Goal: Task Accomplishment & Management: Manage account settings

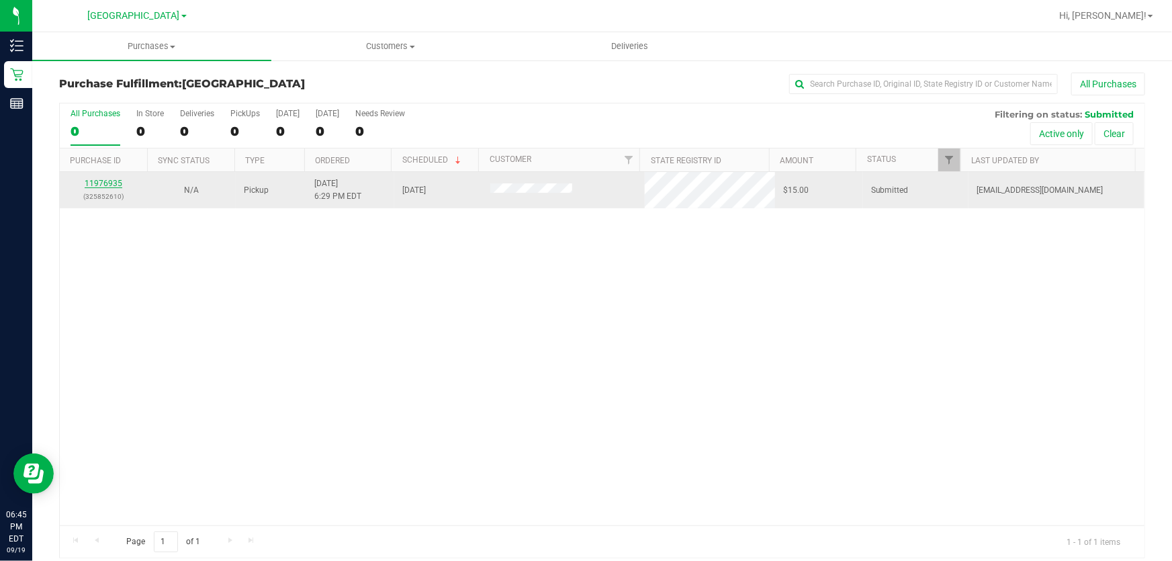
click at [93, 182] on link "11976935" at bounding box center [104, 183] width 38 height 9
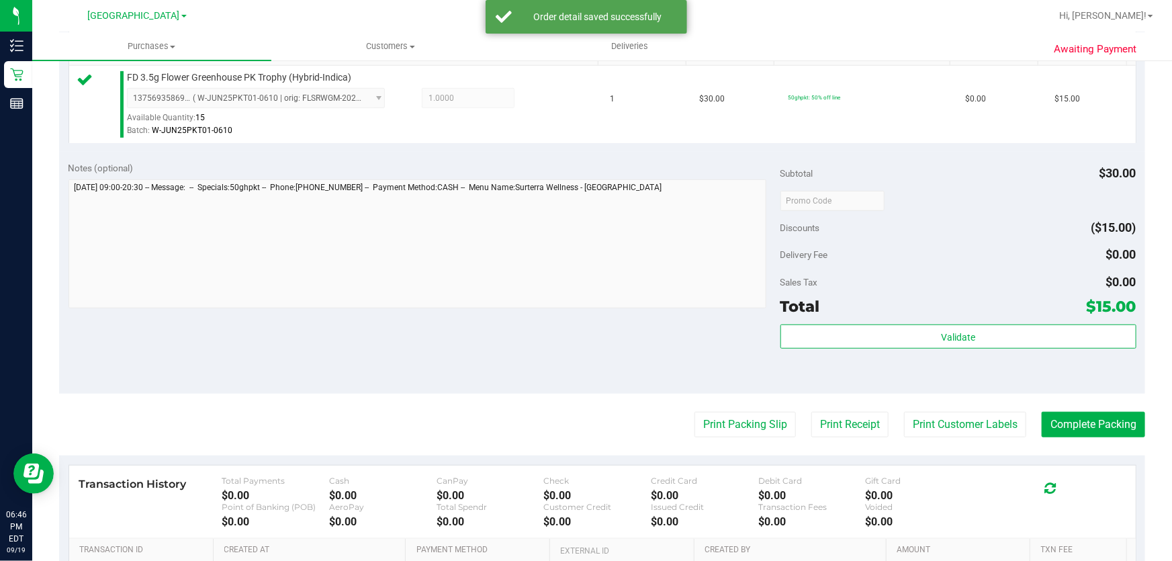
scroll to position [366, 0]
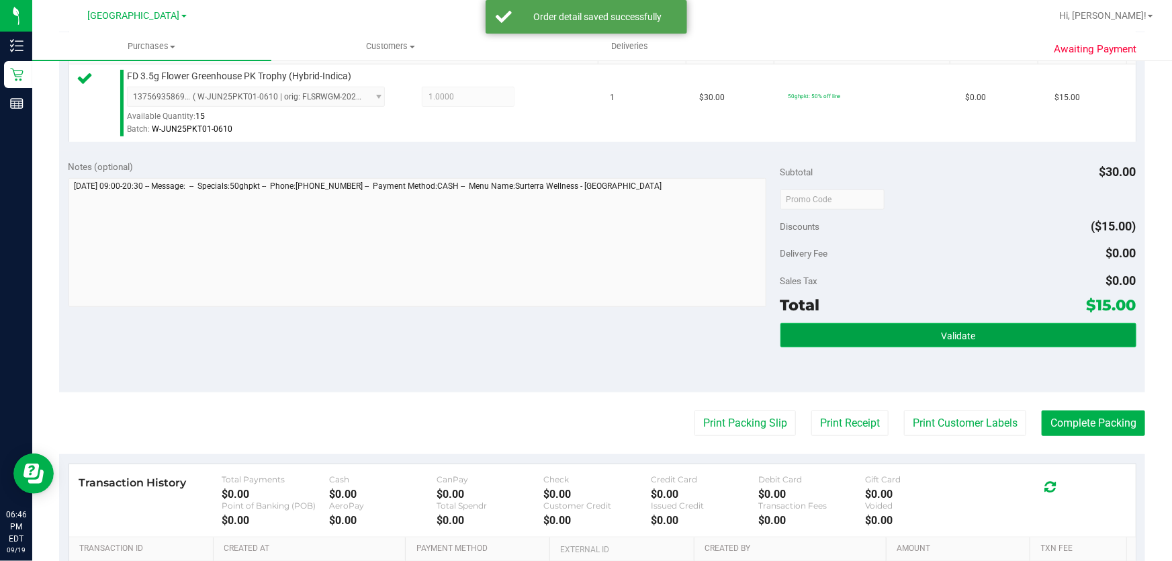
click at [945, 340] on span "Validate" at bounding box center [958, 335] width 34 height 11
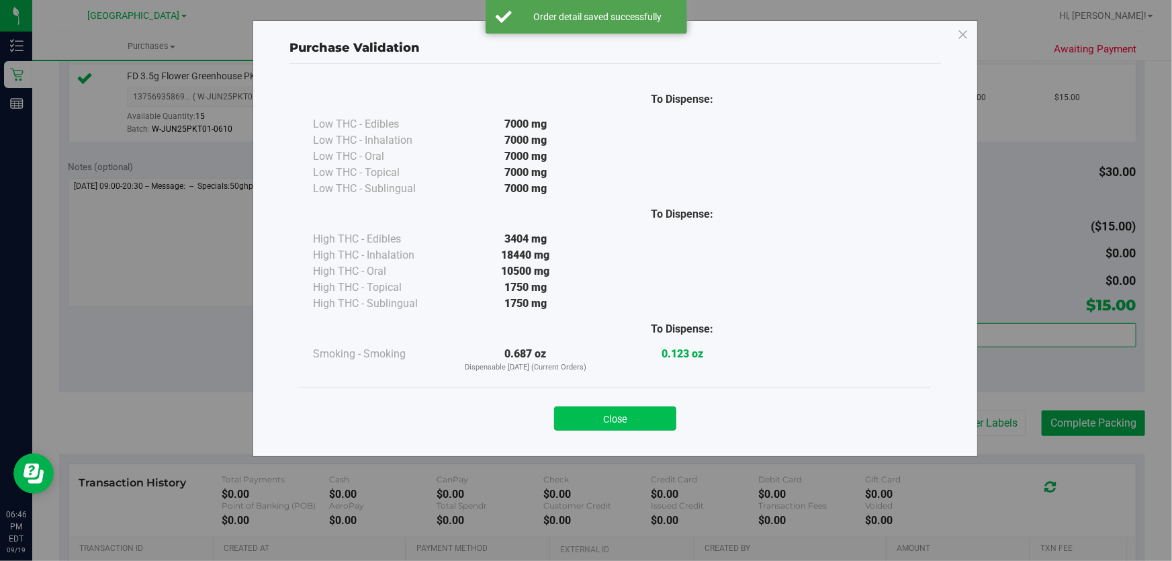
click at [616, 412] on button "Close" at bounding box center [615, 418] width 122 height 24
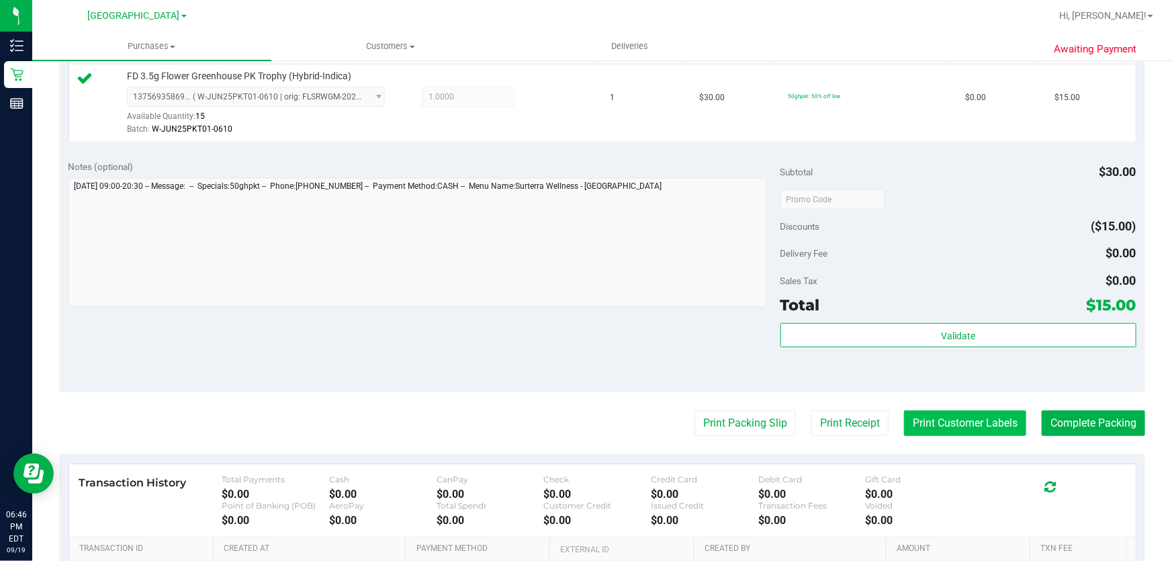
click at [941, 416] on button "Print Customer Labels" at bounding box center [965, 423] width 122 height 26
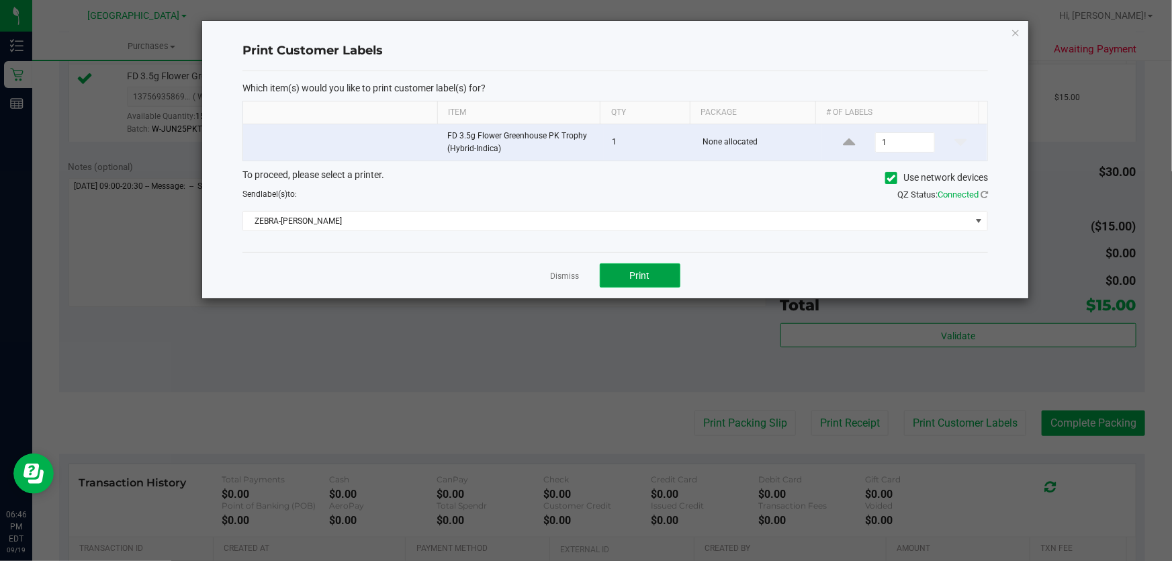
click at [652, 269] on button "Print" at bounding box center [640, 275] width 81 height 24
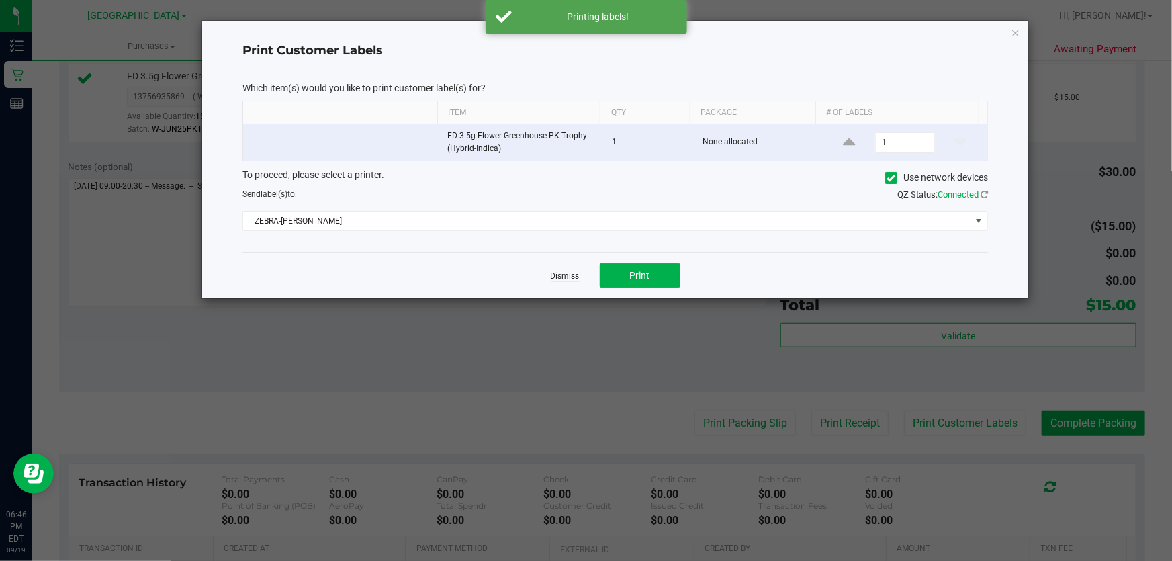
click at [567, 278] on link "Dismiss" at bounding box center [565, 276] width 29 height 11
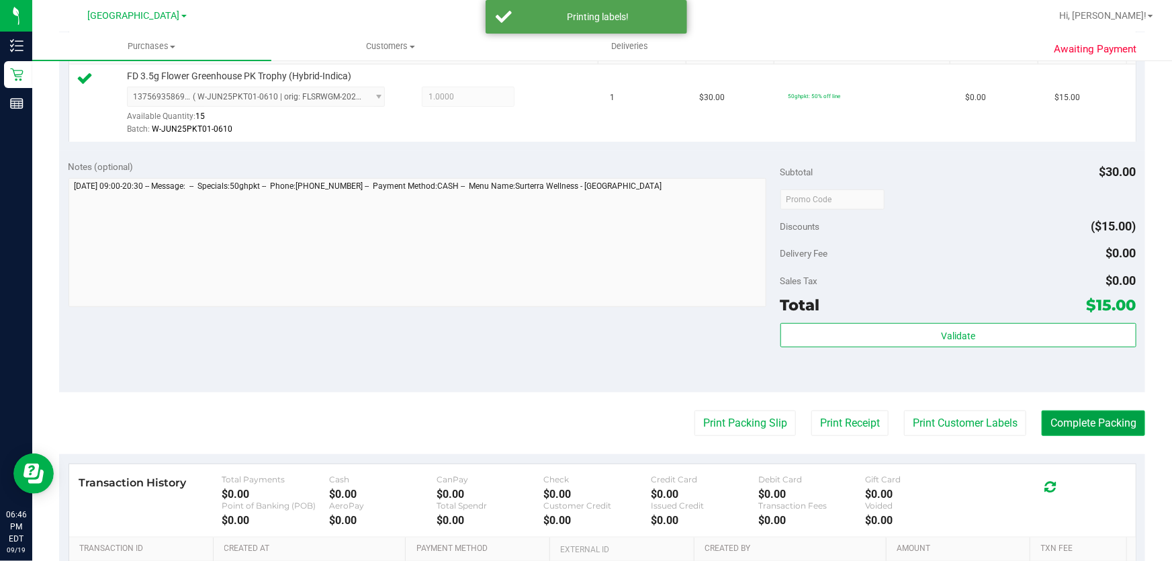
click at [1094, 412] on button "Complete Packing" at bounding box center [1092, 423] width 103 height 26
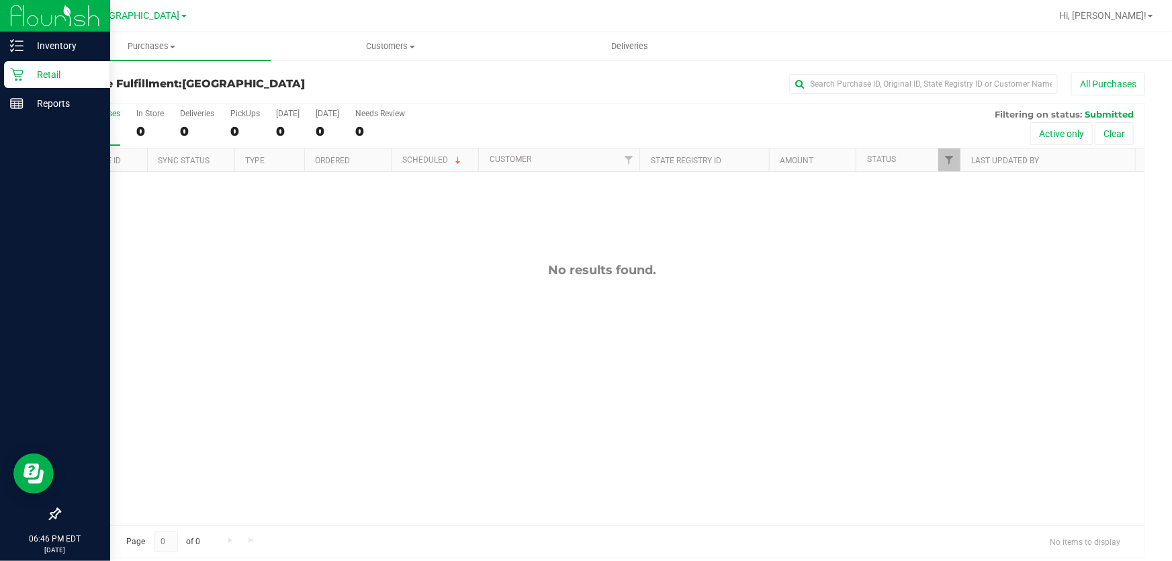
click at [30, 67] on p "Retail" at bounding box center [63, 74] width 81 height 16
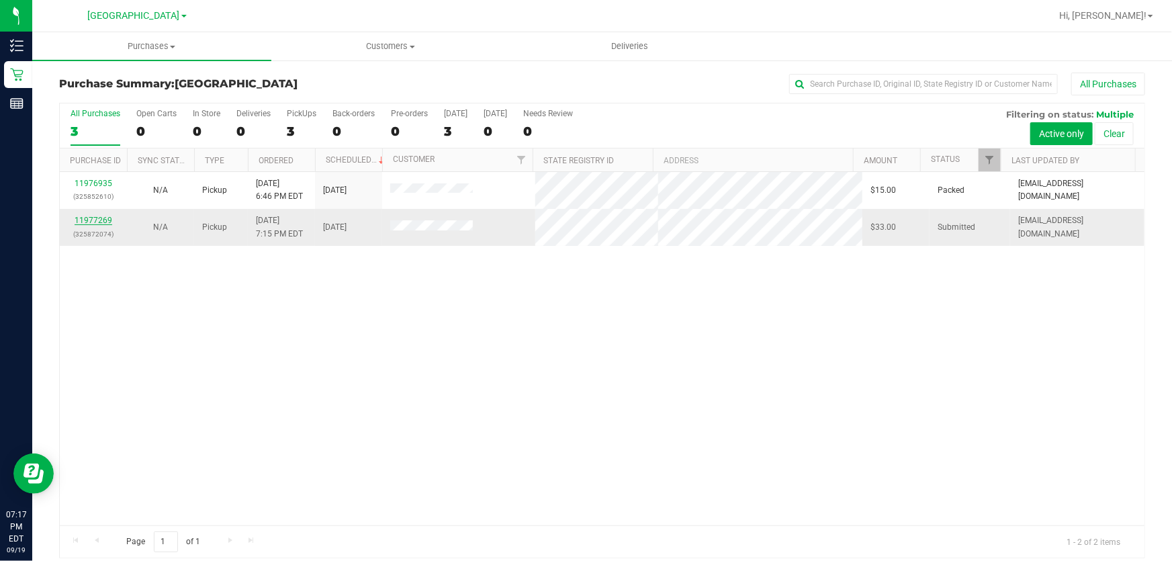
click at [91, 218] on link "11977269" at bounding box center [94, 220] width 38 height 9
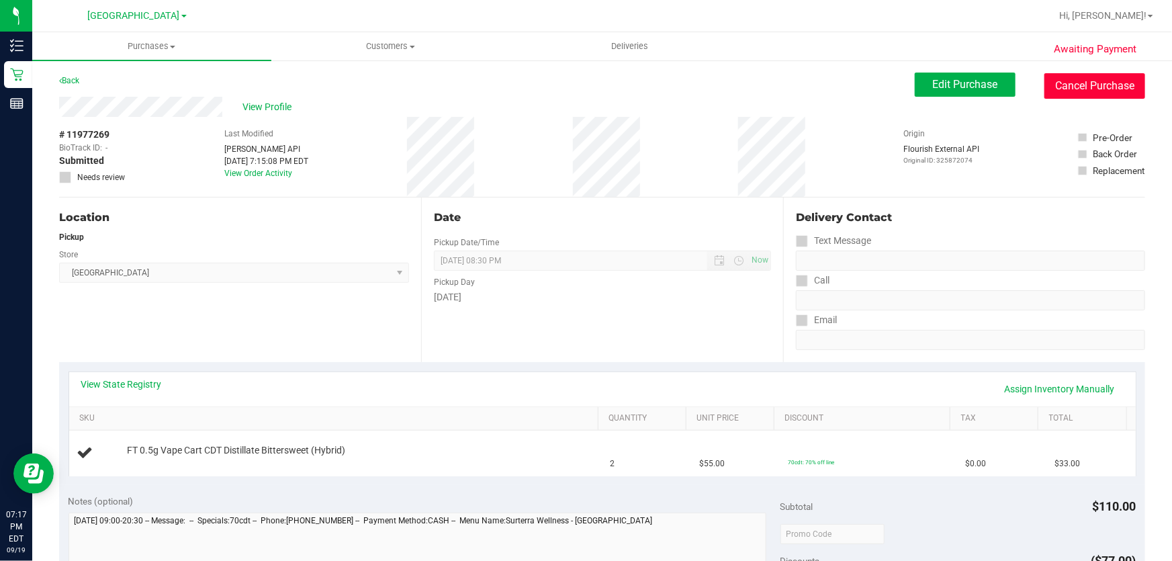
click at [1061, 83] on button "Cancel Purchase" at bounding box center [1094, 86] width 101 height 26
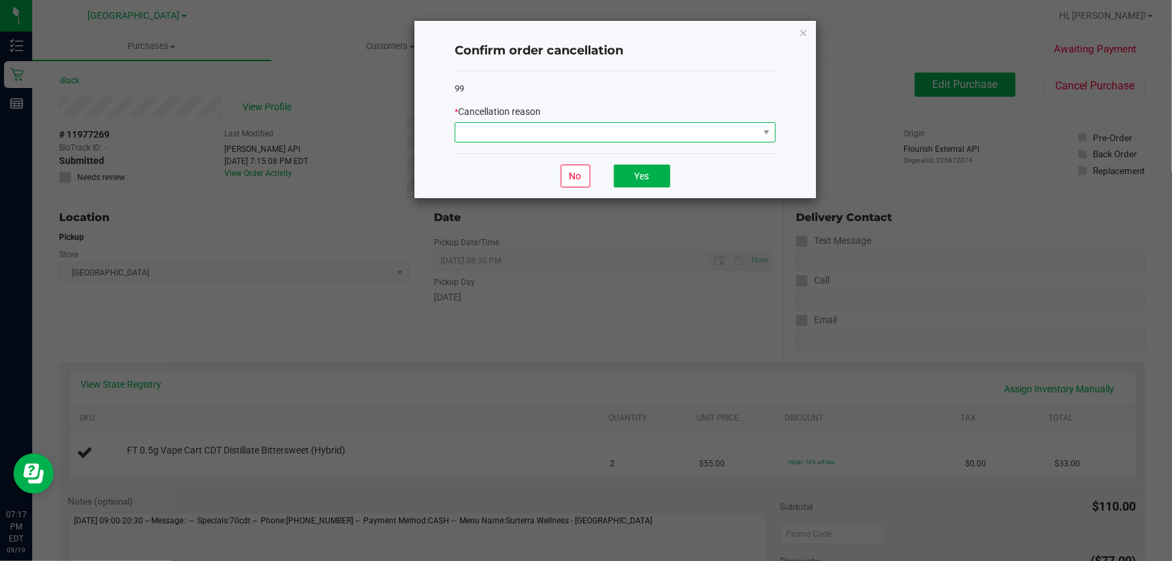
click at [662, 136] on span at bounding box center [606, 132] width 303 height 19
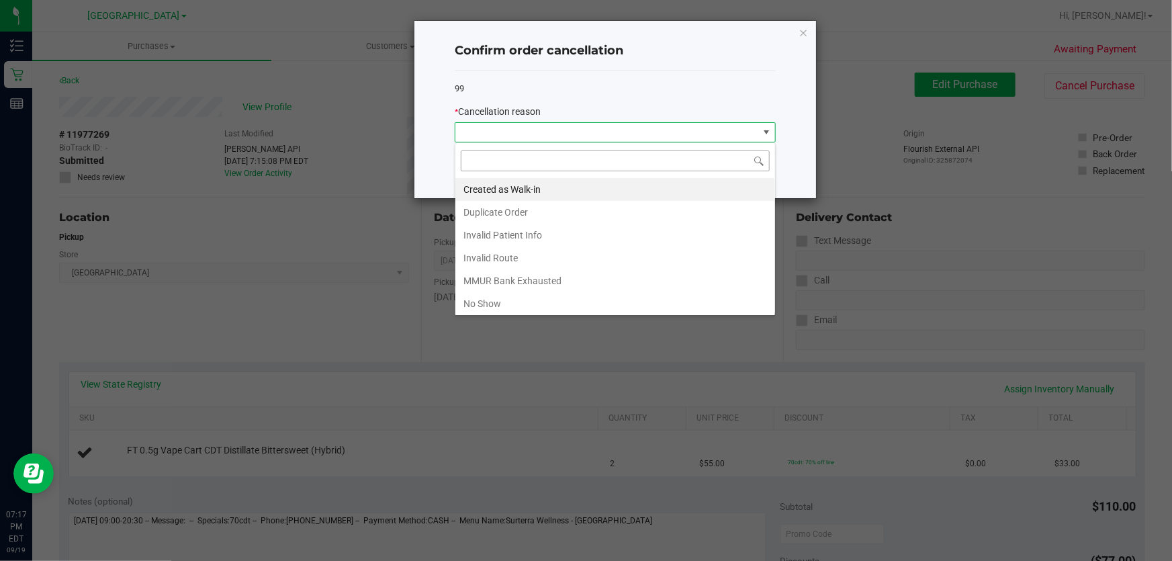
scroll to position [20, 321]
click at [534, 205] on li "Duplicate Order" at bounding box center [615, 212] width 320 height 23
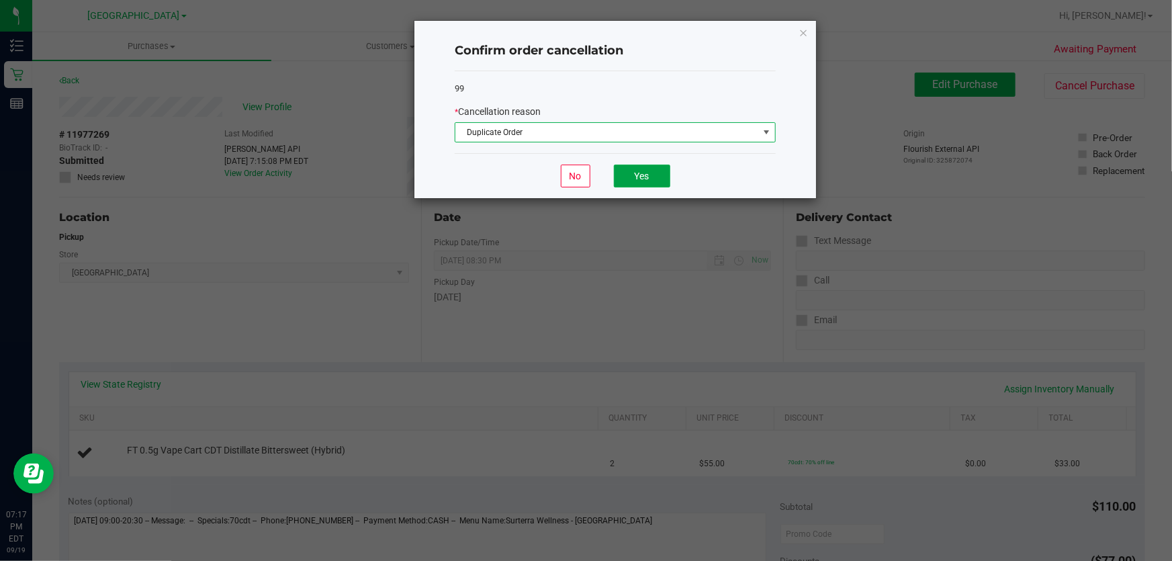
click at [655, 171] on button "Yes" at bounding box center [642, 175] width 56 height 23
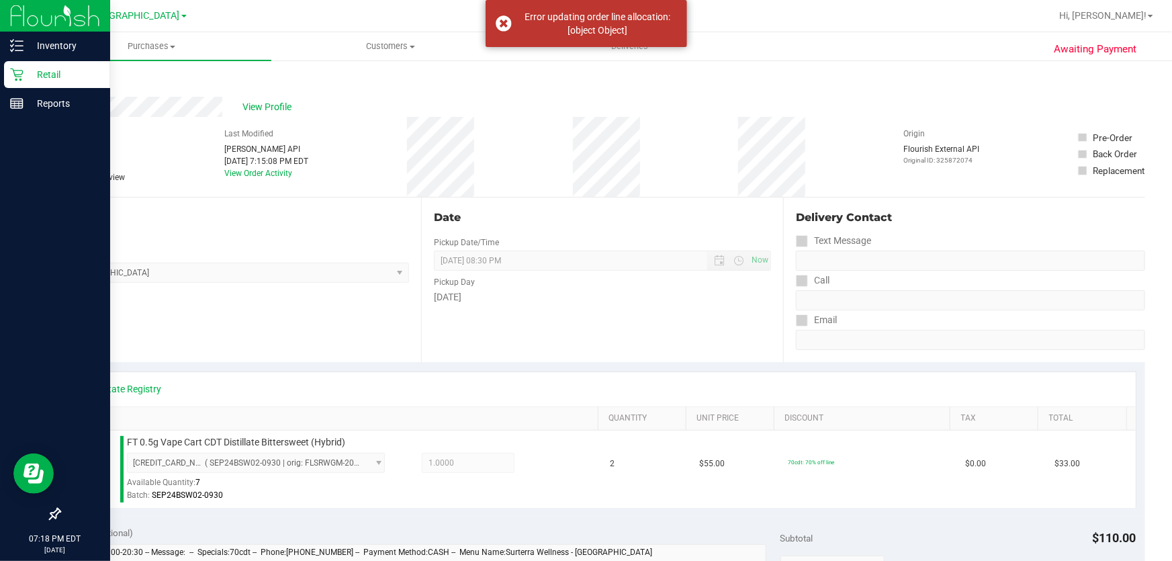
click at [44, 74] on p "Retail" at bounding box center [63, 74] width 81 height 16
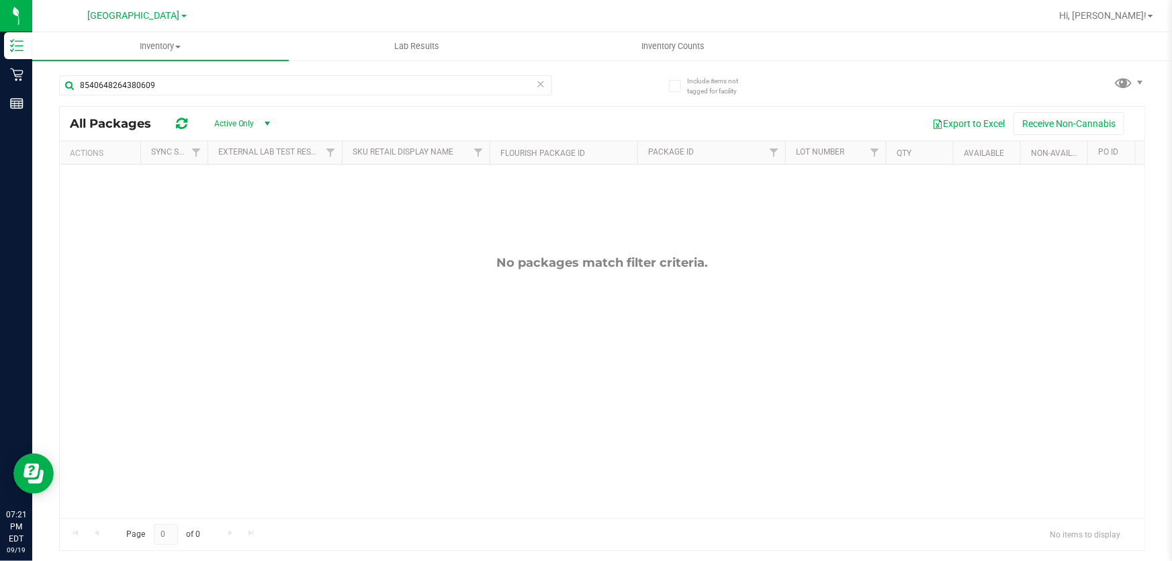
click at [221, 87] on input "8540648264380609" at bounding box center [305, 85] width 493 height 20
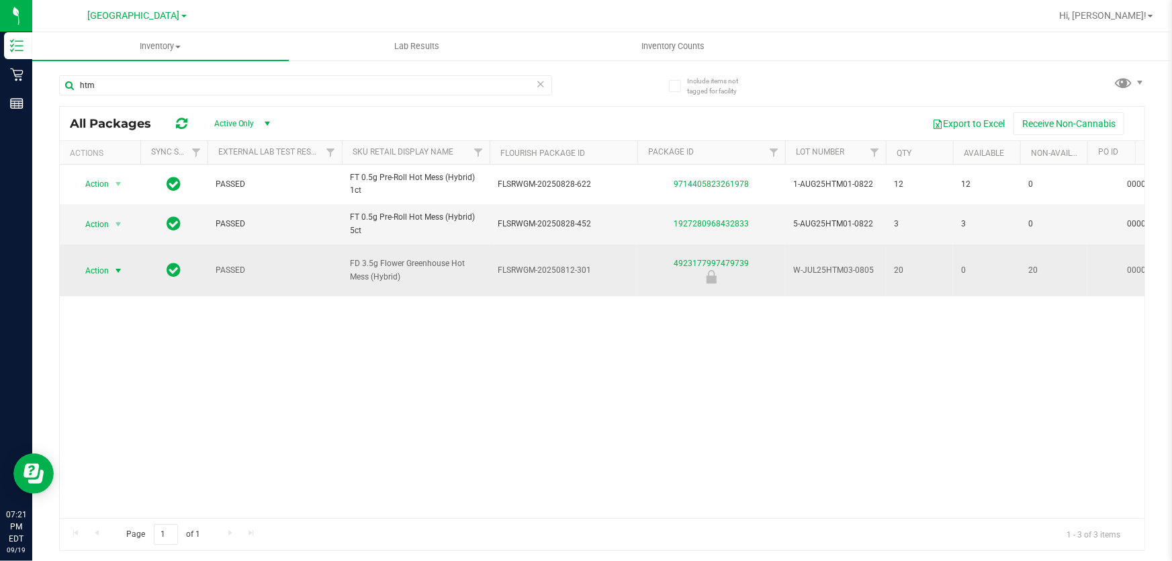
click at [94, 263] on span "Action" at bounding box center [91, 270] width 36 height 19
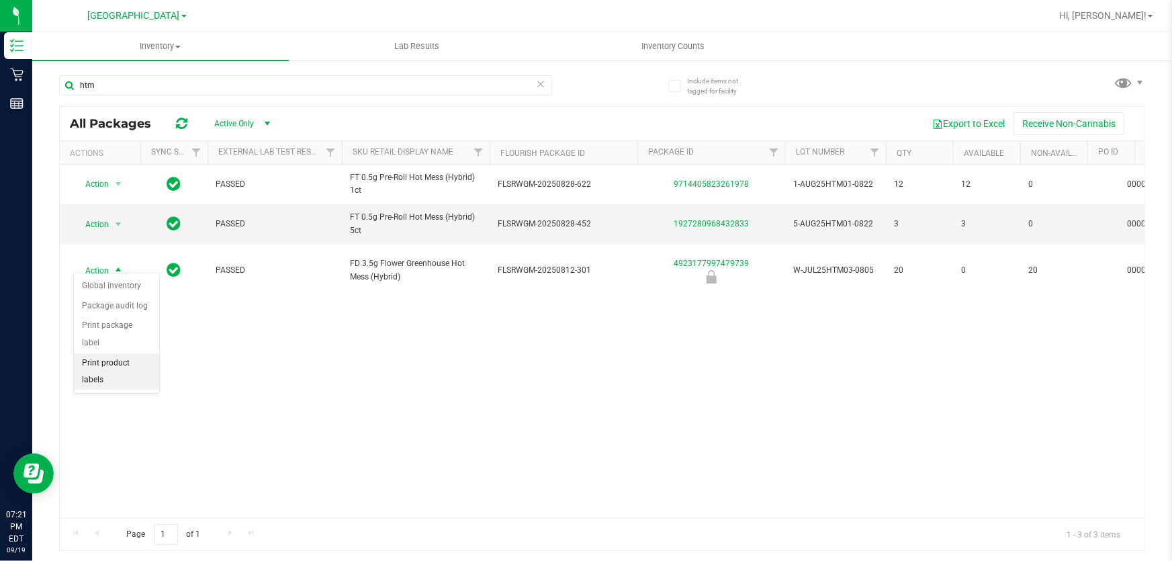
click at [220, 355] on div "Action Action Global inventory Package audit log Print package label Print prod…" at bounding box center [602, 340] width 1084 height 353
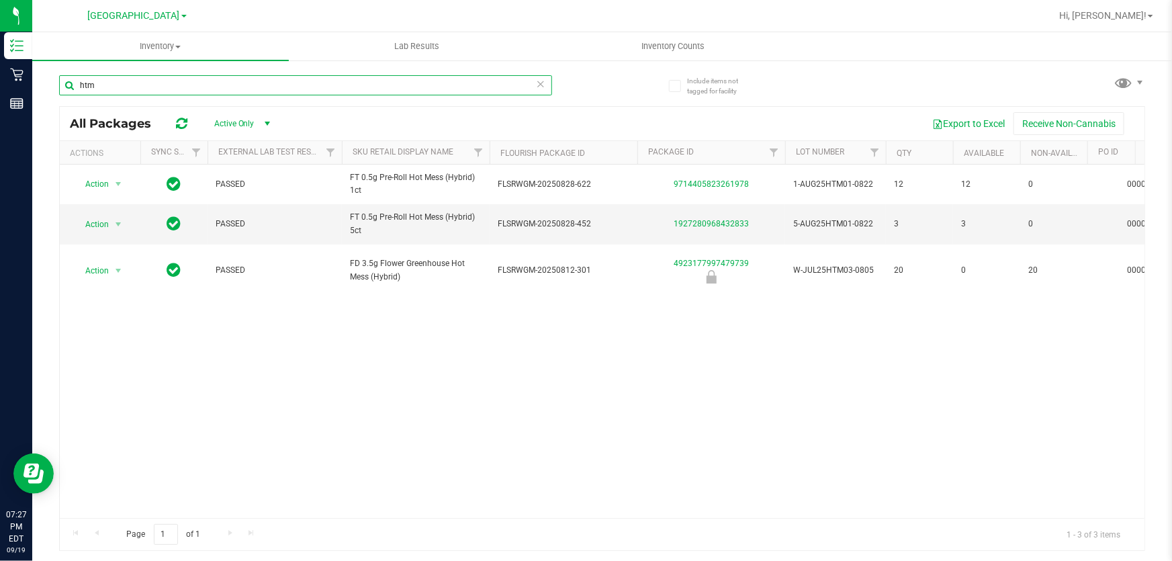
click at [229, 83] on input "htm" at bounding box center [305, 85] width 493 height 20
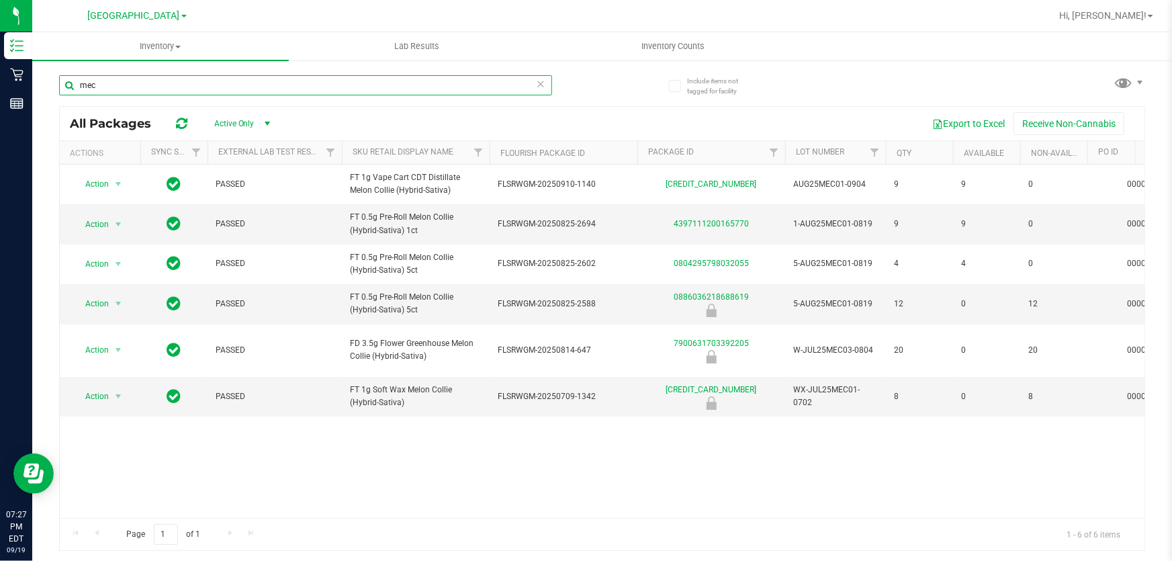
click at [248, 88] on input "mec" at bounding box center [305, 85] width 493 height 20
type input "7303342771643369"
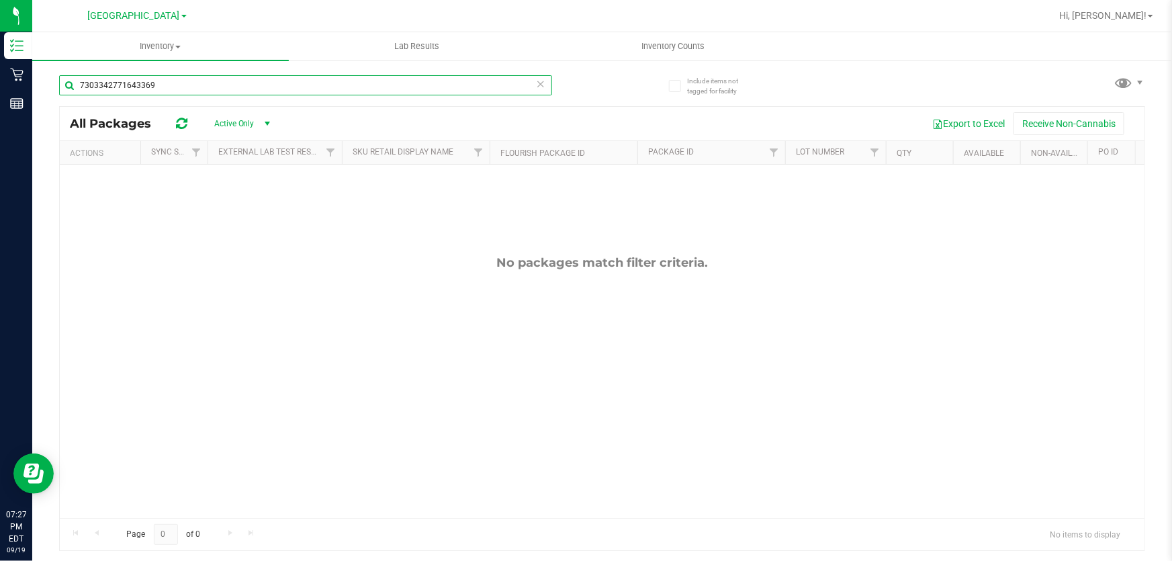
click at [246, 85] on input "7303342771643369" at bounding box center [305, 85] width 493 height 20
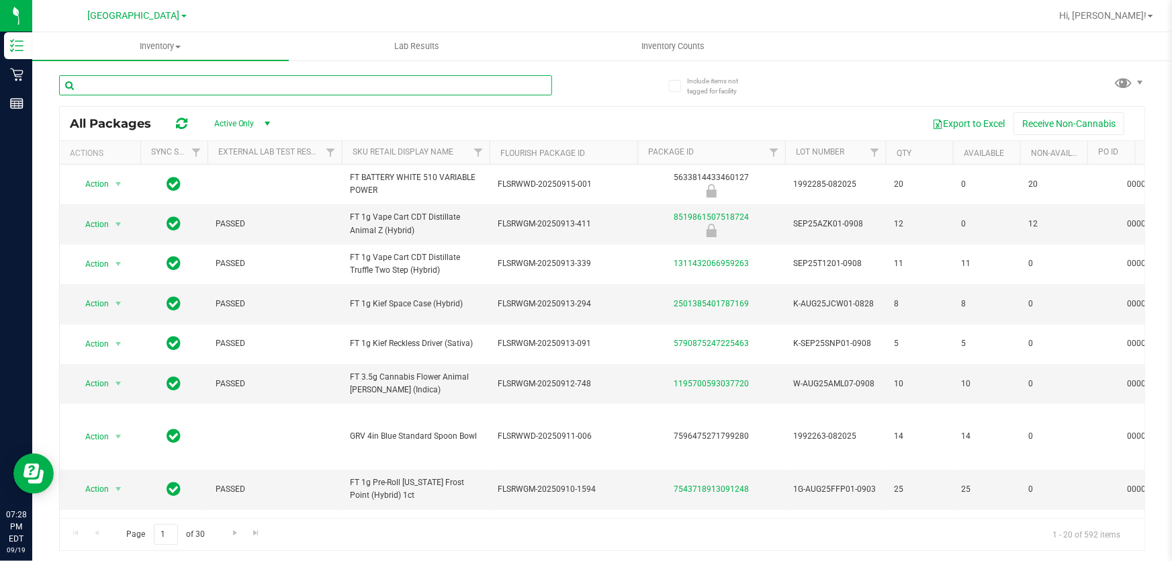
click at [164, 78] on input "text" at bounding box center [305, 85] width 493 height 20
type input "ckz"
